Goal: Task Accomplishment & Management: Complete application form

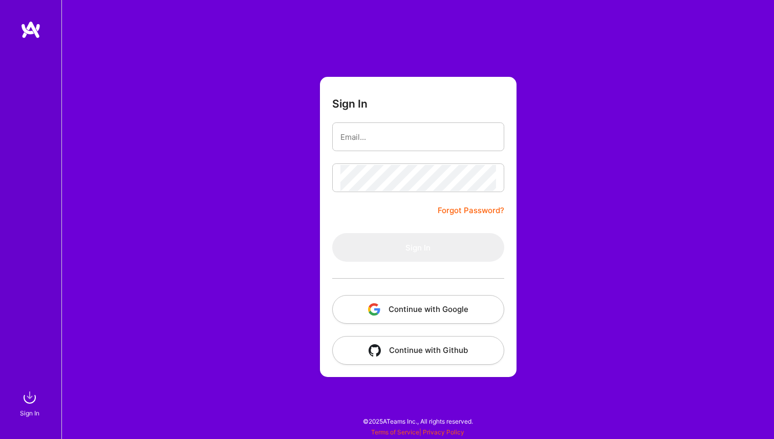
click at [398, 308] on button "Continue with Google" at bounding box center [418, 309] width 172 height 29
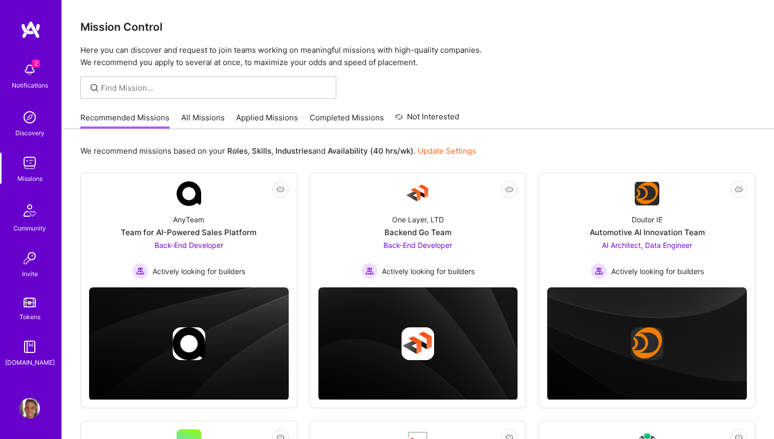
click at [18, 66] on div "2 Notifications" at bounding box center [29, 74] width 63 height 35
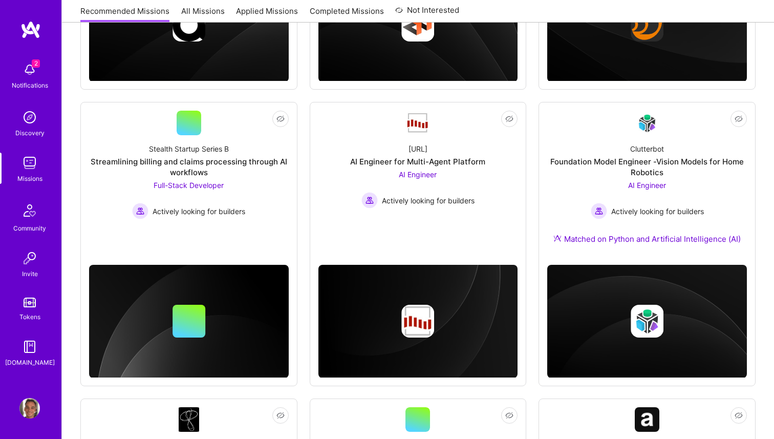
scroll to position [329, 0]
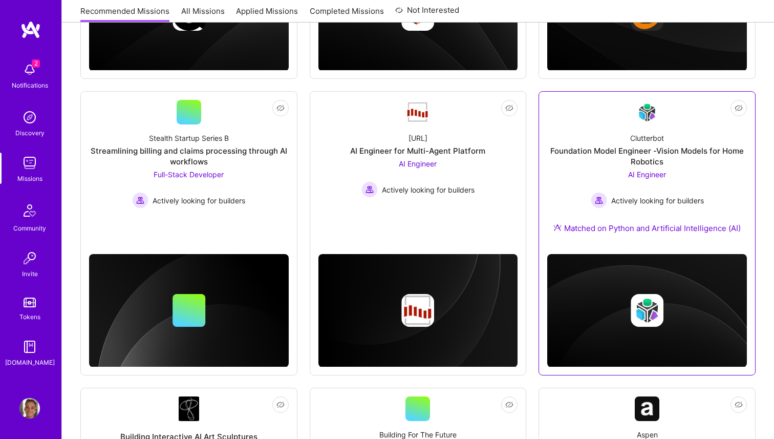
click at [635, 150] on div "Foundation Model Engineer -Vision Models for Home Robotics" at bounding box center [647, 156] width 200 height 22
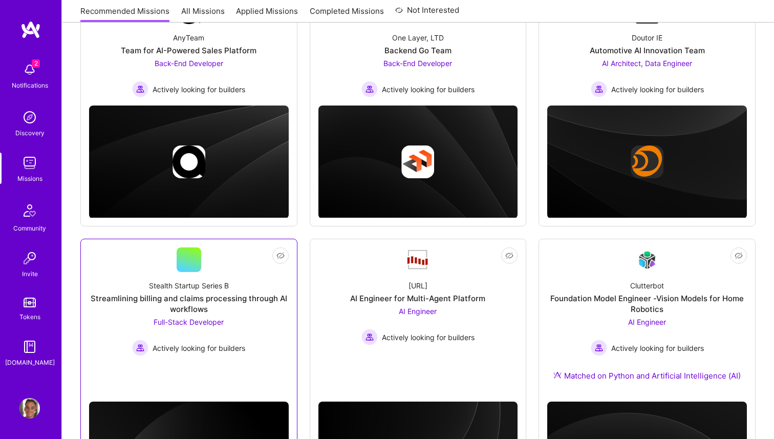
scroll to position [0, 0]
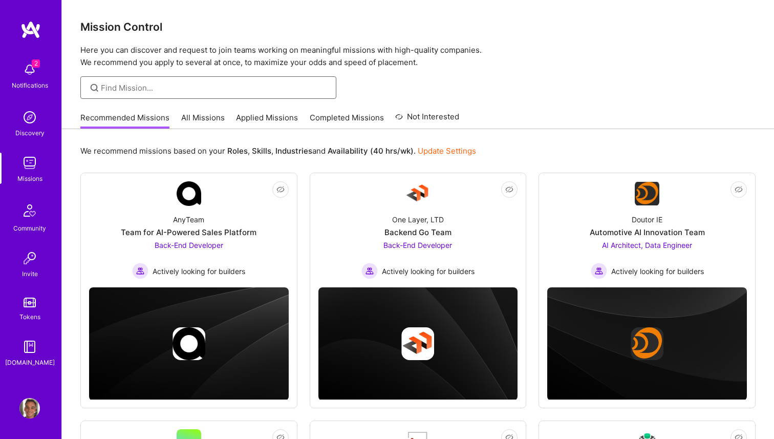
click at [130, 88] on input at bounding box center [215, 87] width 228 height 11
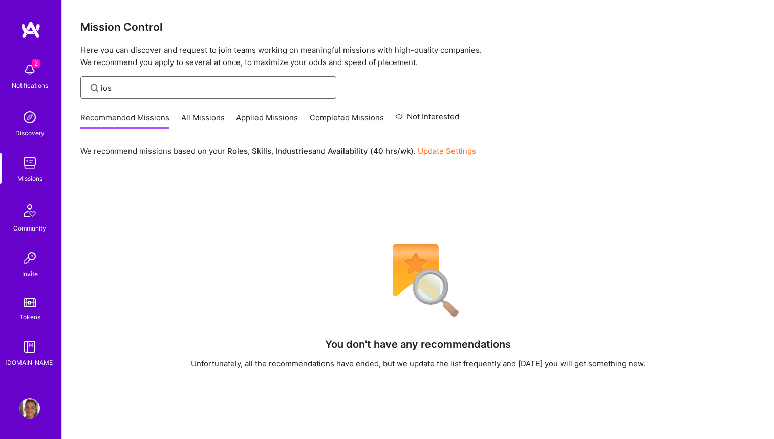
click at [154, 90] on input "ios" at bounding box center [215, 87] width 228 height 11
click at [161, 91] on input "swift" at bounding box center [215, 87] width 228 height 11
click at [195, 115] on link "All Missions" at bounding box center [203, 120] width 44 height 17
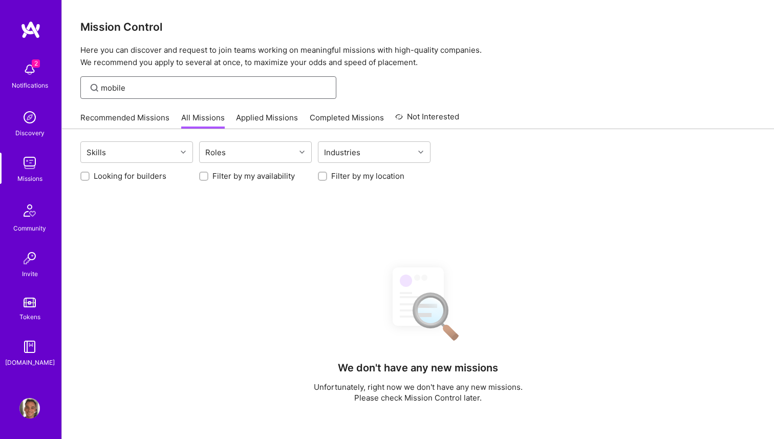
click at [141, 87] on input "mobile" at bounding box center [215, 87] width 228 height 11
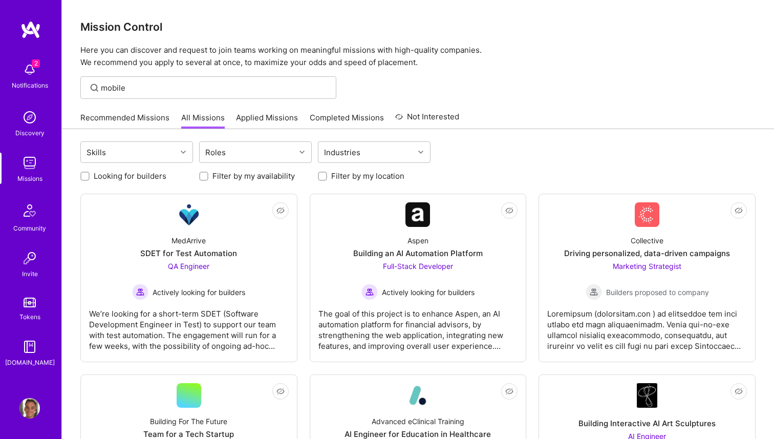
click at [162, 93] on div "mobile" at bounding box center [208, 87] width 256 height 23
click at [142, 88] on input "swift" at bounding box center [215, 87] width 228 height 11
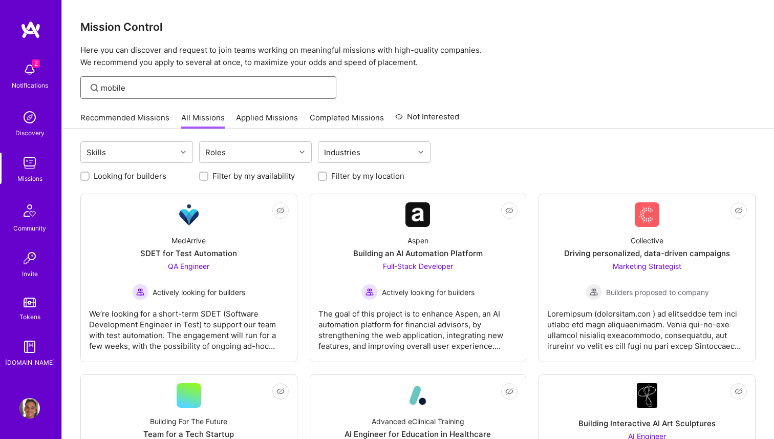
type input "mobile"
click at [116, 178] on label "Looking for builders" at bounding box center [130, 176] width 73 height 11
click at [90, 178] on input "Looking for builders" at bounding box center [85, 176] width 7 height 7
checkbox input "true"
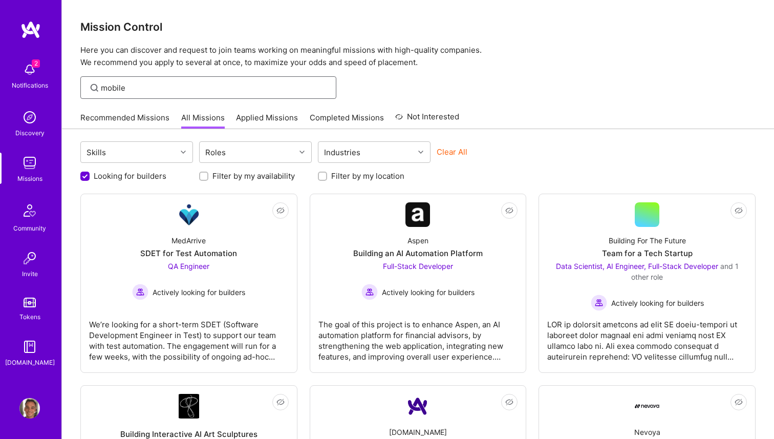
click at [121, 84] on input "mobile" at bounding box center [215, 87] width 228 height 11
type input "A"
type input "Mobile"
click at [149, 86] on input "Mobile" at bounding box center [215, 87] width 228 height 11
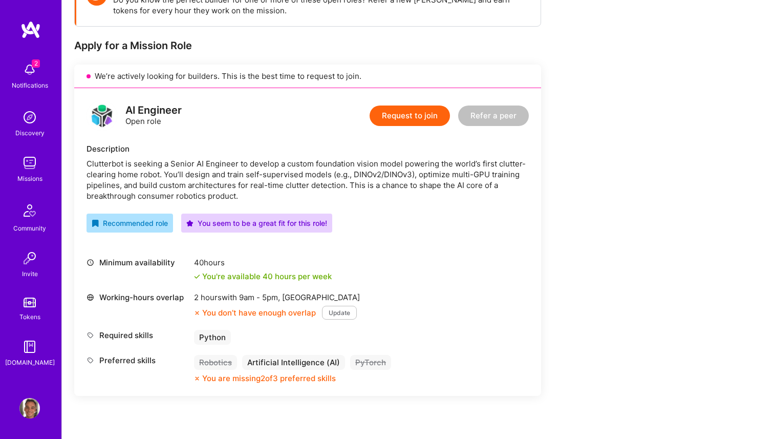
scroll to position [167, 0]
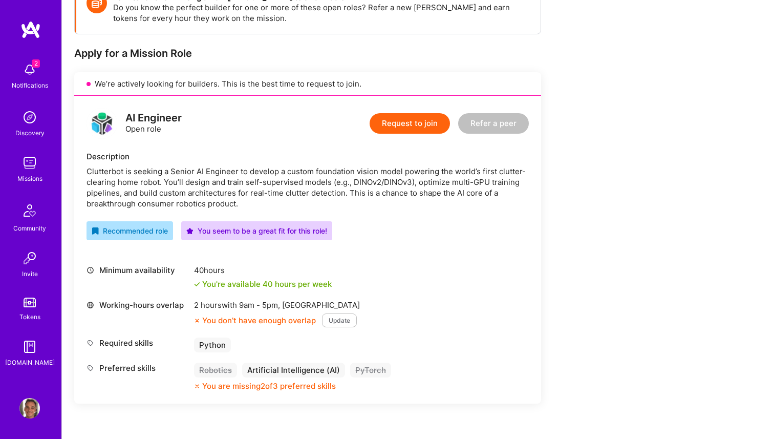
click at [412, 121] on button "Request to join" at bounding box center [410, 123] width 80 height 20
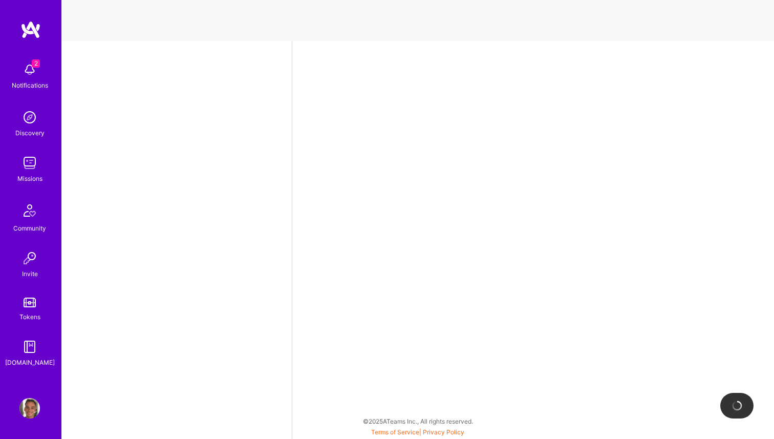
select select "US"
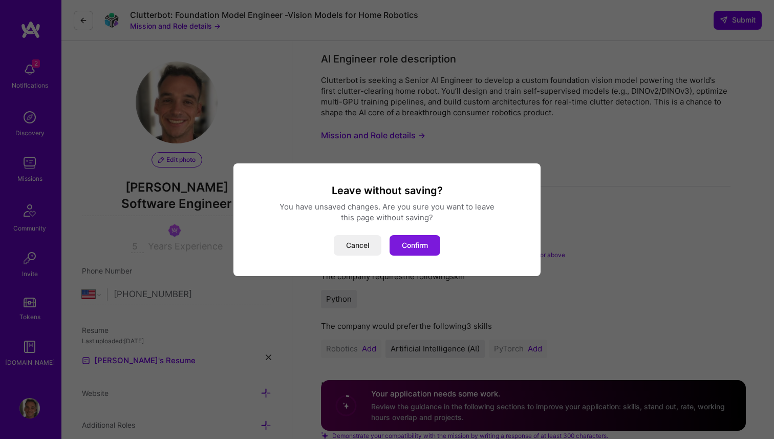
click at [400, 237] on button "Confirm" at bounding box center [415, 245] width 51 height 20
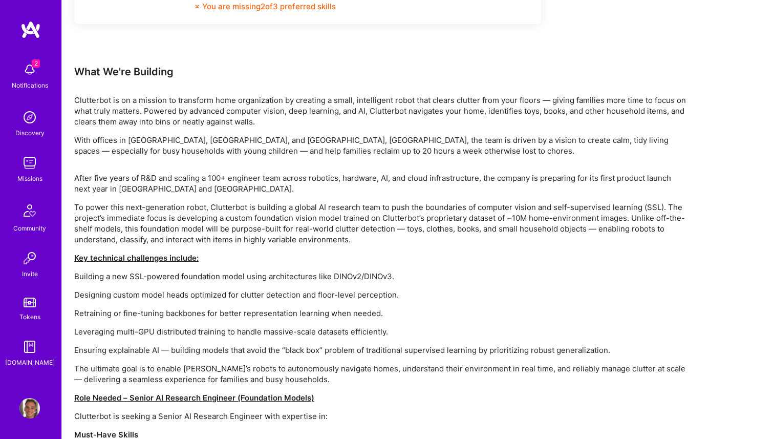
scroll to position [562, 0]
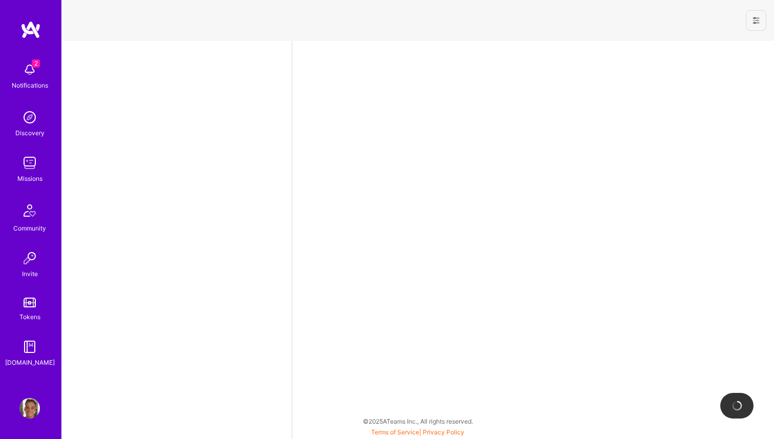
select select "US"
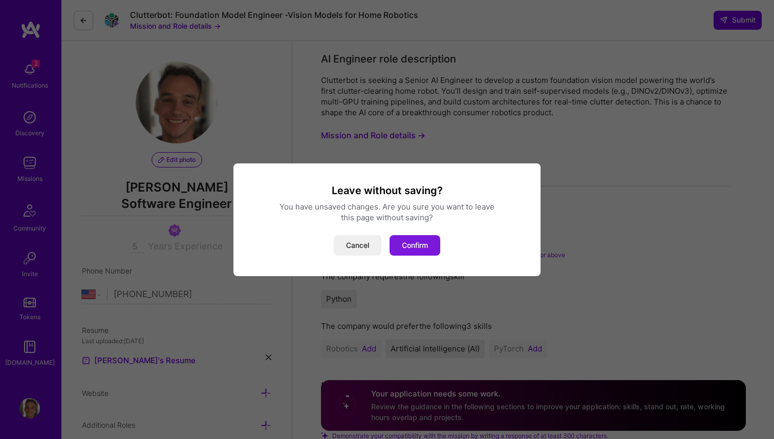
click at [401, 243] on button "Confirm" at bounding box center [415, 245] width 51 height 20
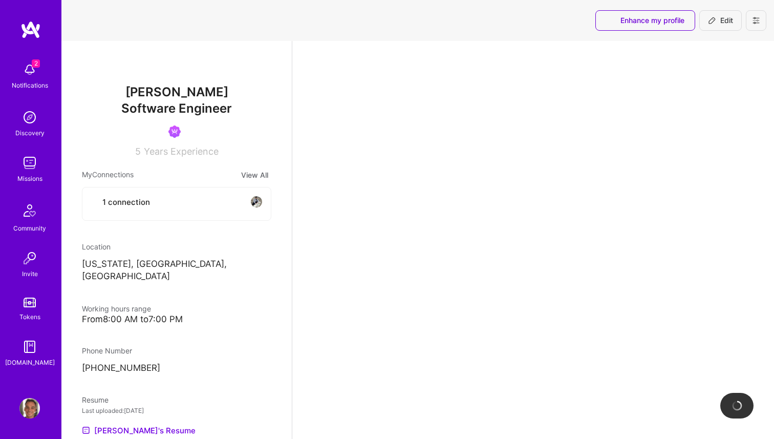
select select "US"
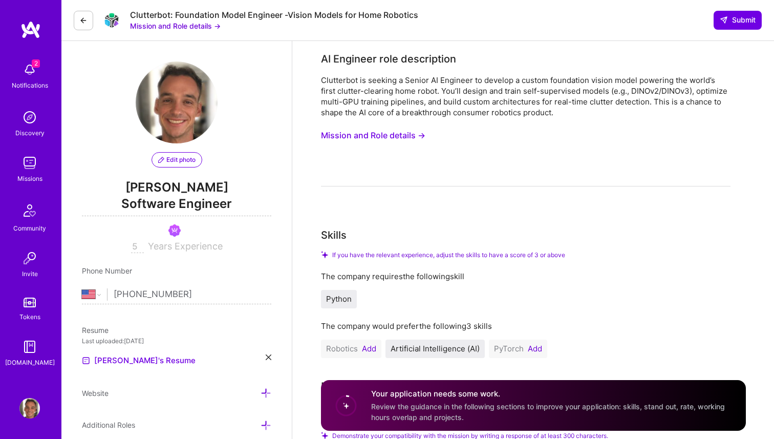
click at [26, 121] on img at bounding box center [29, 117] width 20 height 20
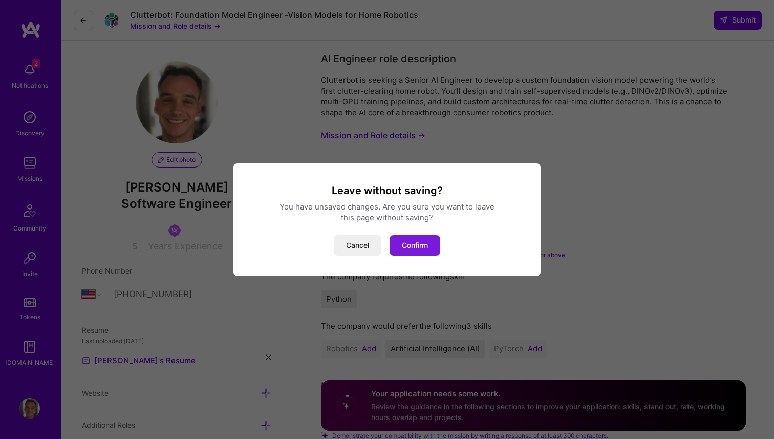
click at [398, 239] on button "Confirm" at bounding box center [415, 245] width 51 height 20
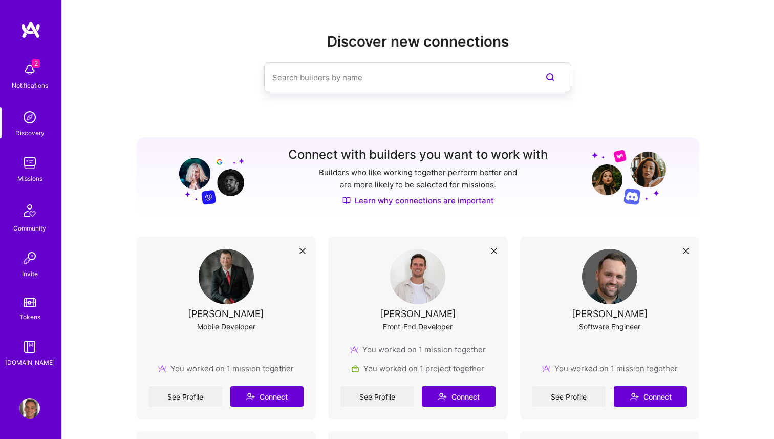
click at [29, 32] on img at bounding box center [30, 29] width 20 height 18
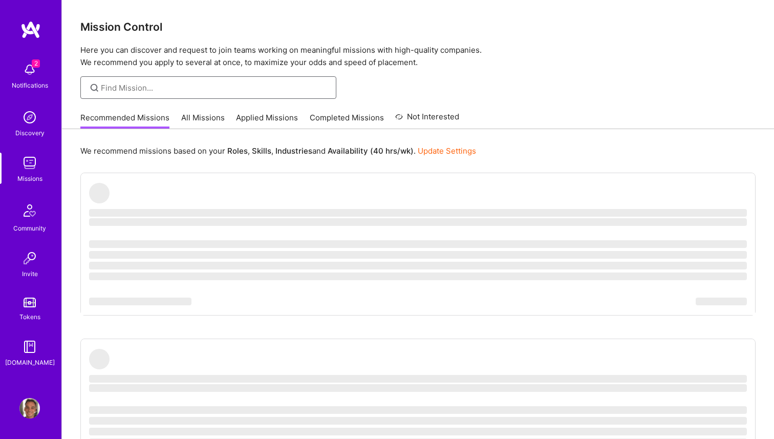
click at [150, 88] on input at bounding box center [215, 87] width 228 height 11
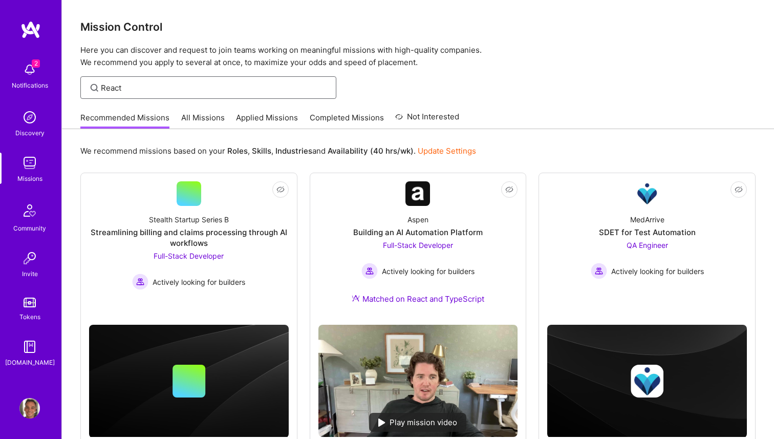
scroll to position [41, 0]
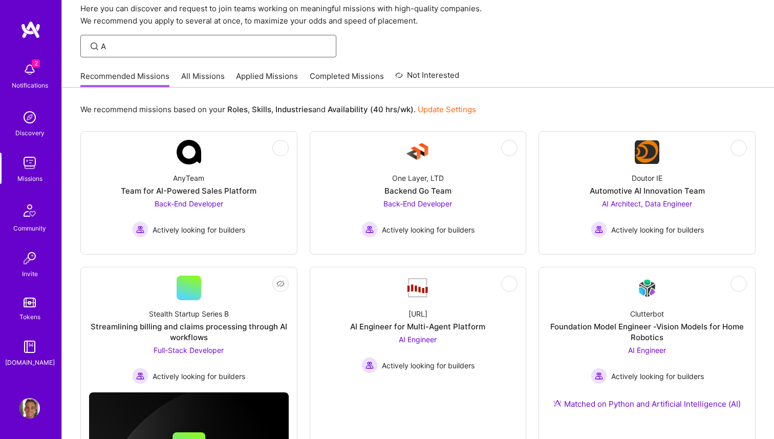
type input "AI"
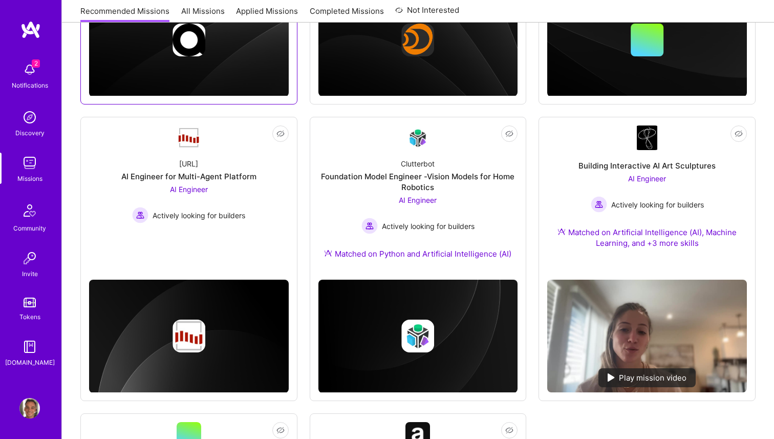
scroll to position [0, 0]
